Goal: Information Seeking & Learning: Check status

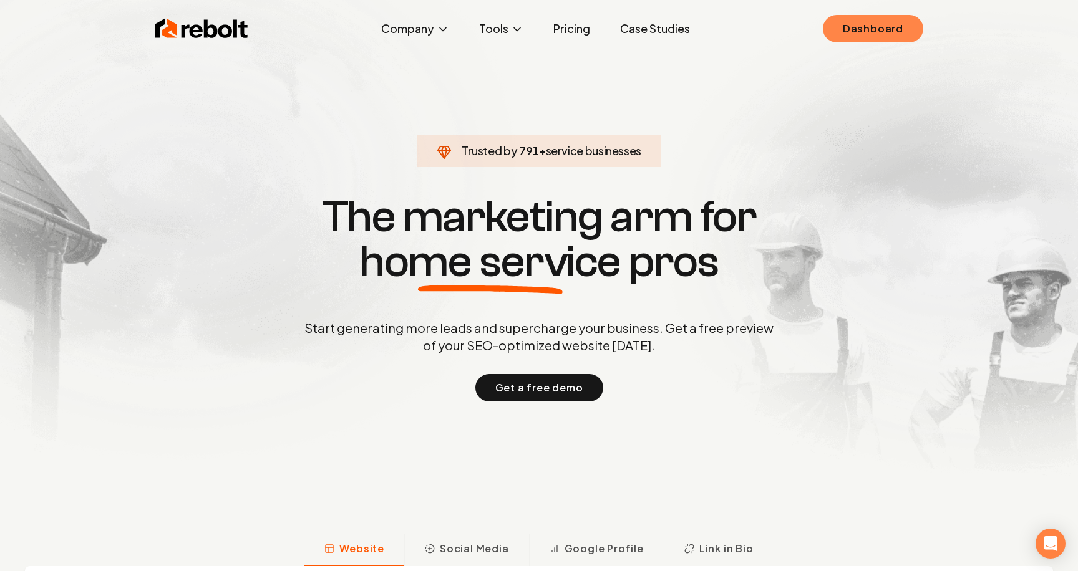
click at [866, 30] on link "Dashboard" at bounding box center [873, 28] width 100 height 27
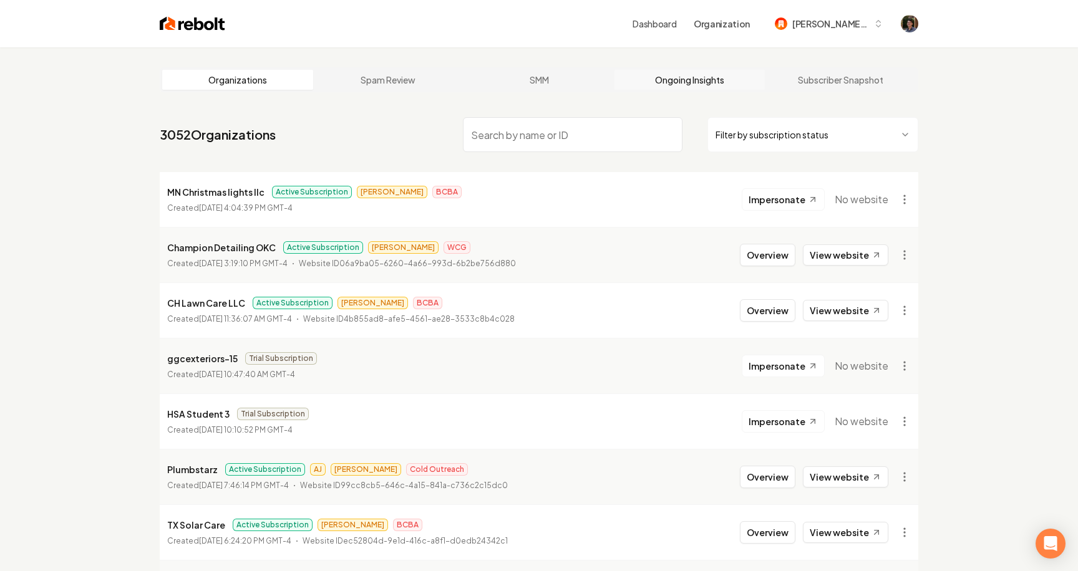
click at [684, 84] on link "Ongoing Insights" at bounding box center [689, 80] width 151 height 20
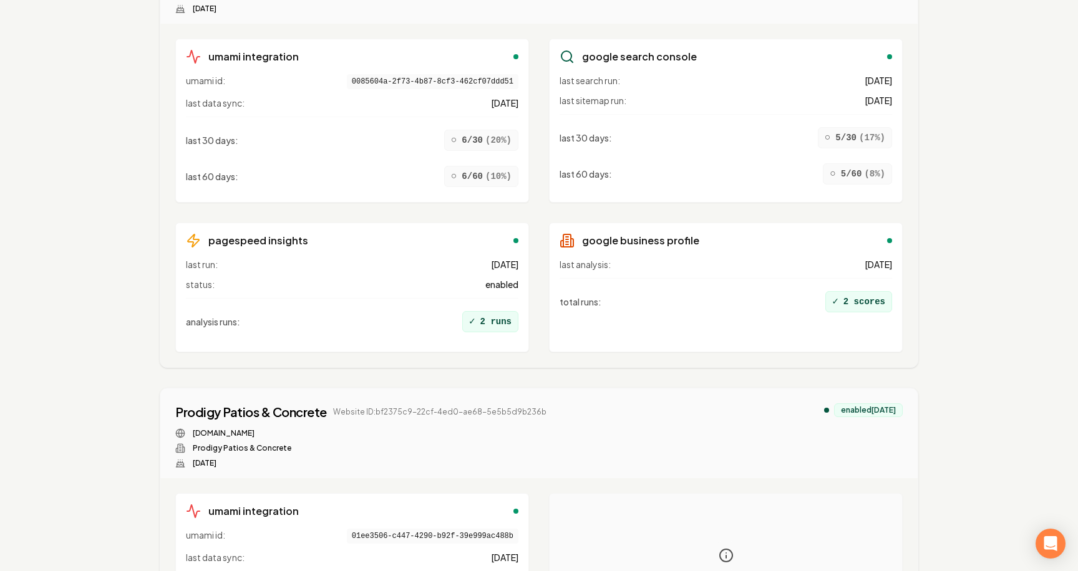
scroll to position [10838, 0]
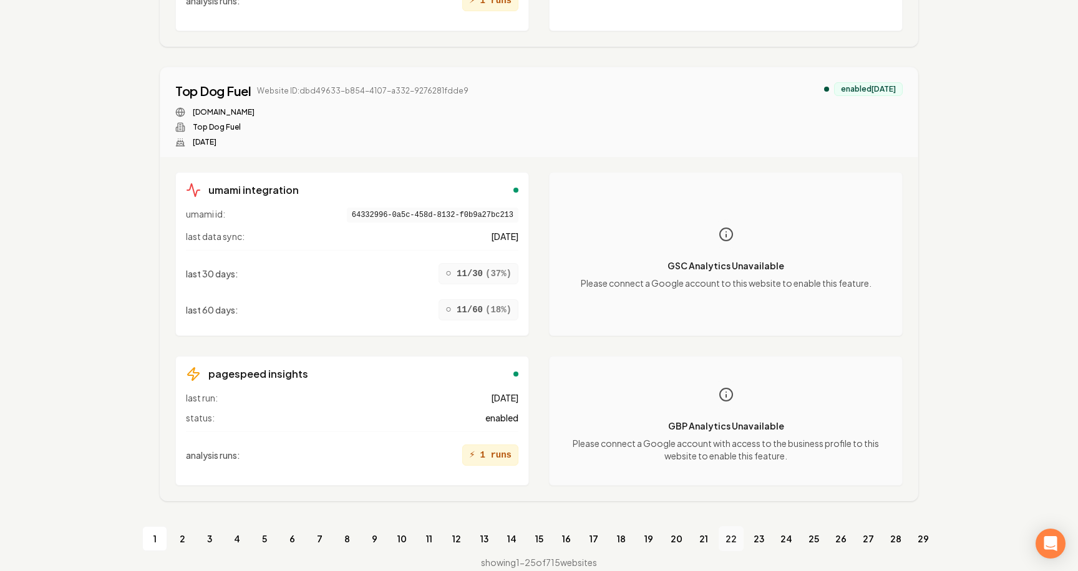
click at [739, 526] on link "22" at bounding box center [731, 538] width 25 height 25
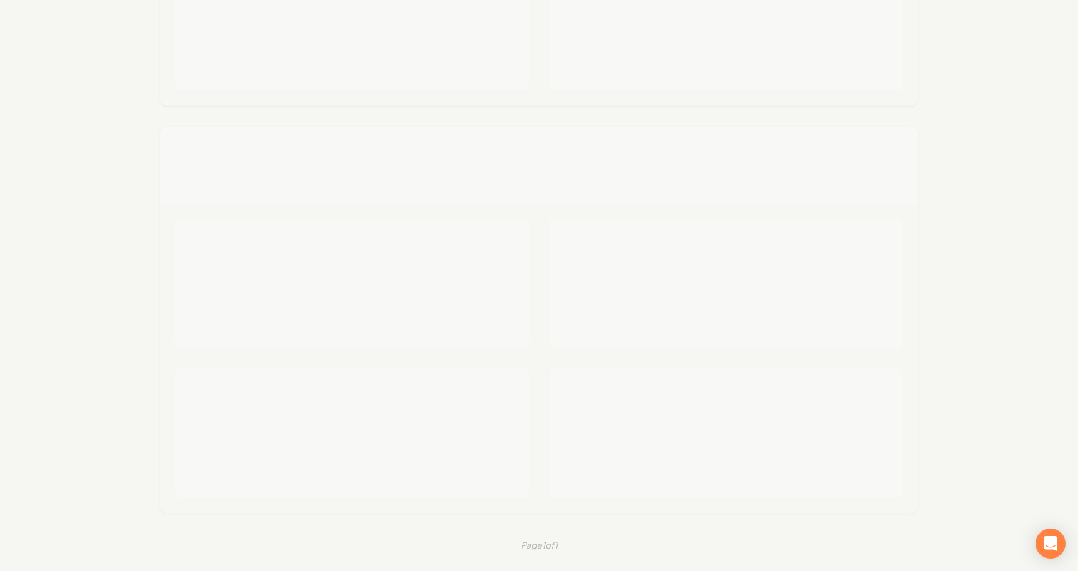
scroll to position [10838, 0]
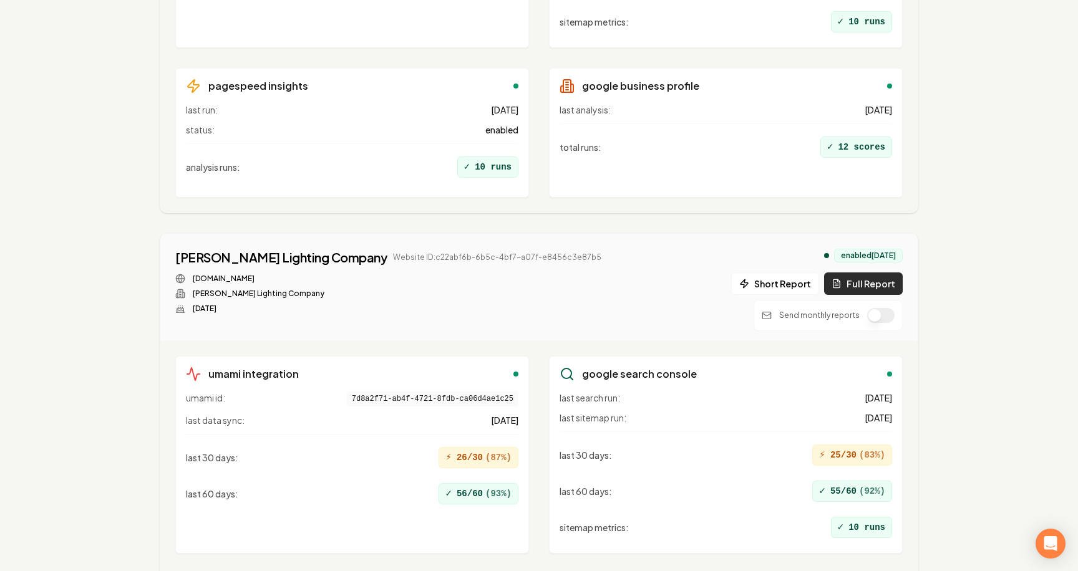
click at [857, 277] on button "Full Report" at bounding box center [863, 284] width 79 height 22
